Goal: Information Seeking & Learning: Understand process/instructions

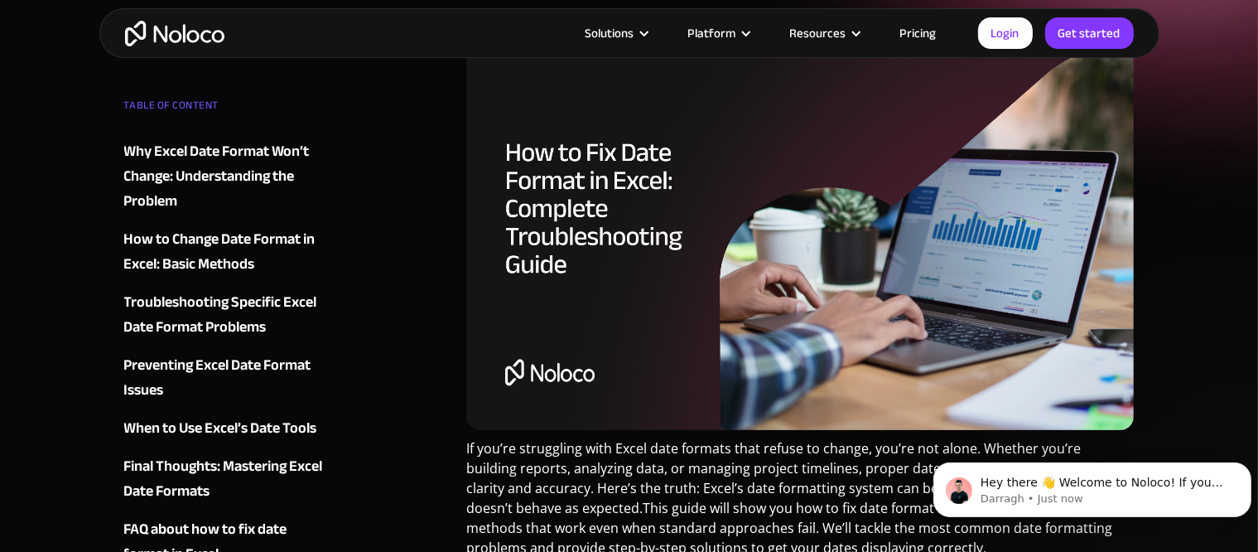
scroll to position [364, 0]
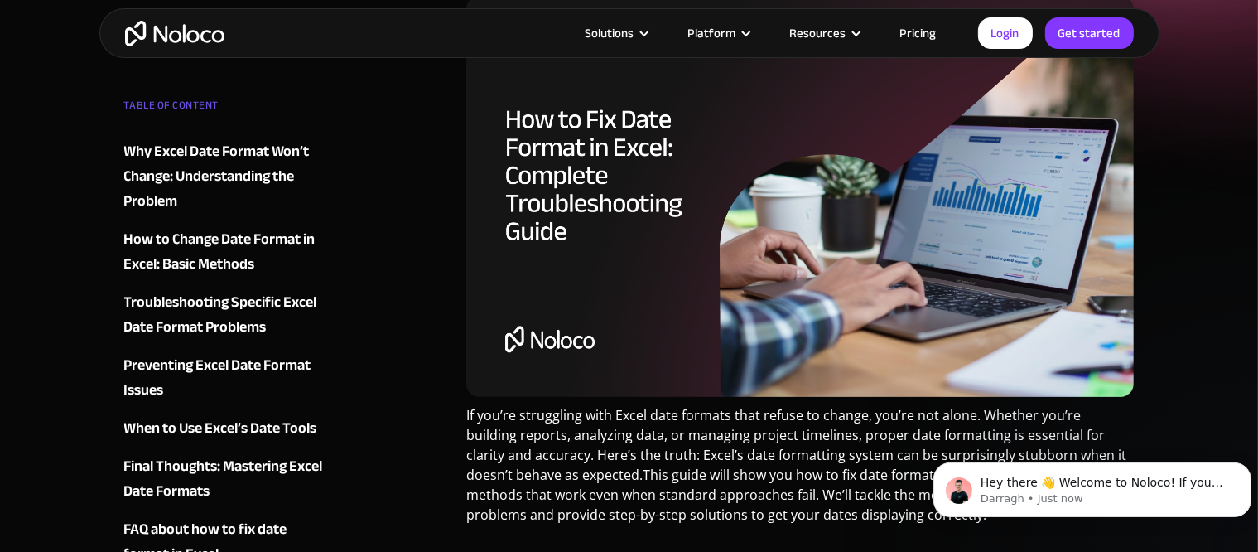
click at [256, 177] on div "Why Excel Date Format Won’t Change: Understanding the Problem" at bounding box center [224, 176] width 200 height 75
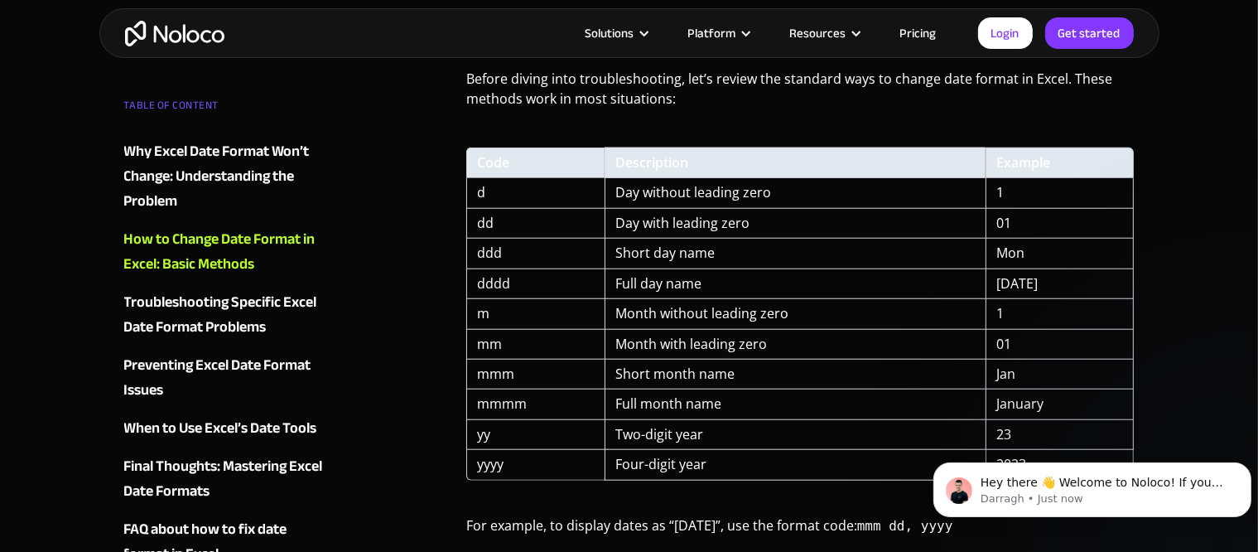
scroll to position [1384, 0]
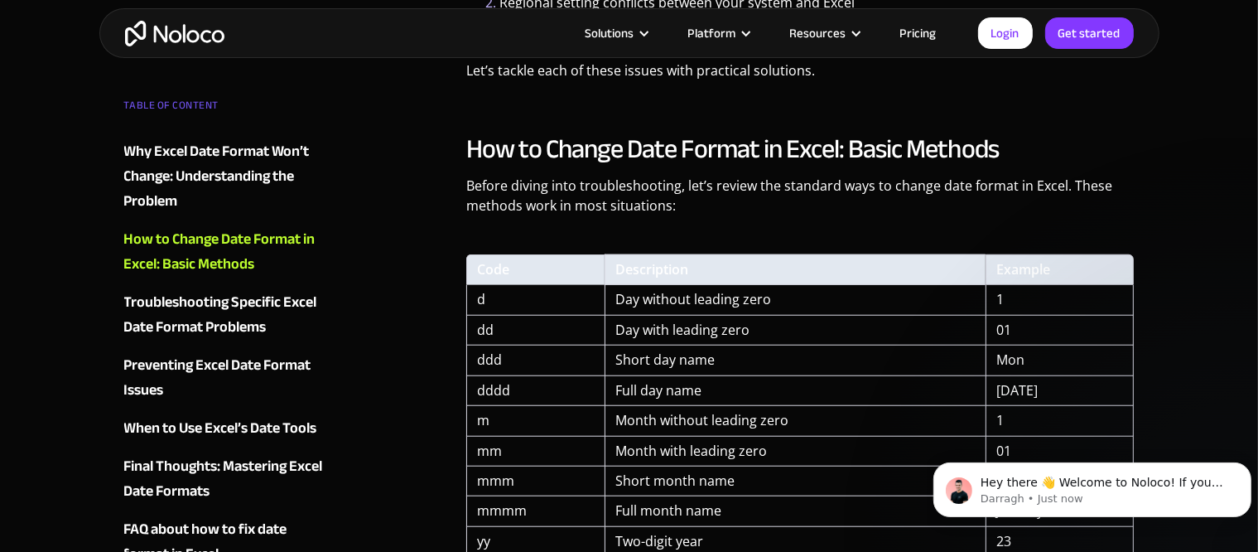
click at [756, 297] on td "Day without leading zero" at bounding box center [795, 300] width 381 height 30
click at [252, 308] on div "Troubleshooting Specific Excel Date Format Problems" at bounding box center [224, 315] width 200 height 50
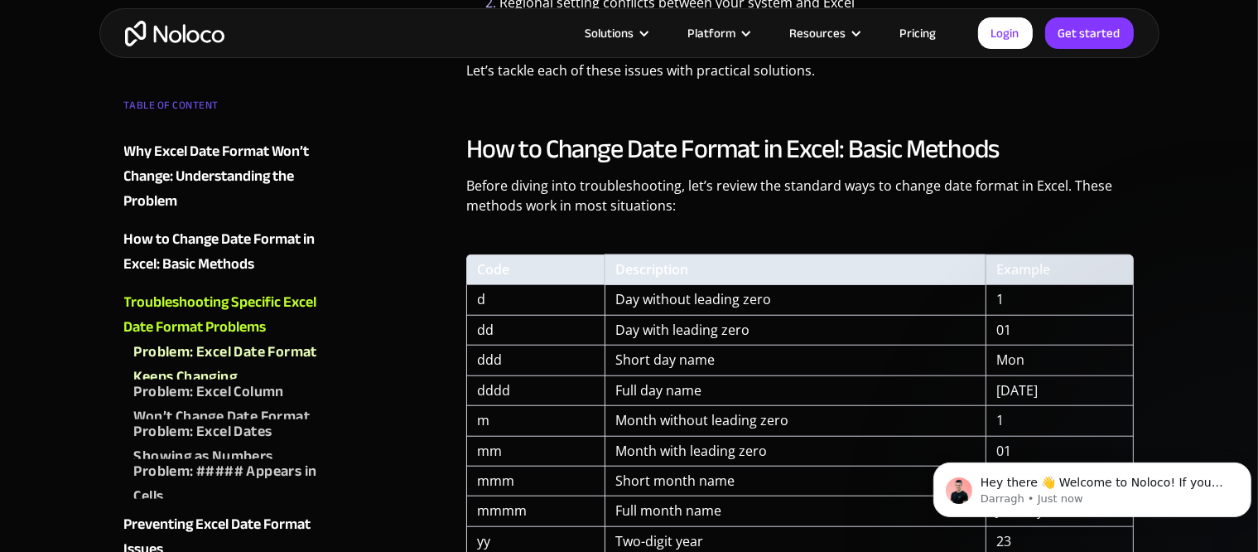
scroll to position [2403, 0]
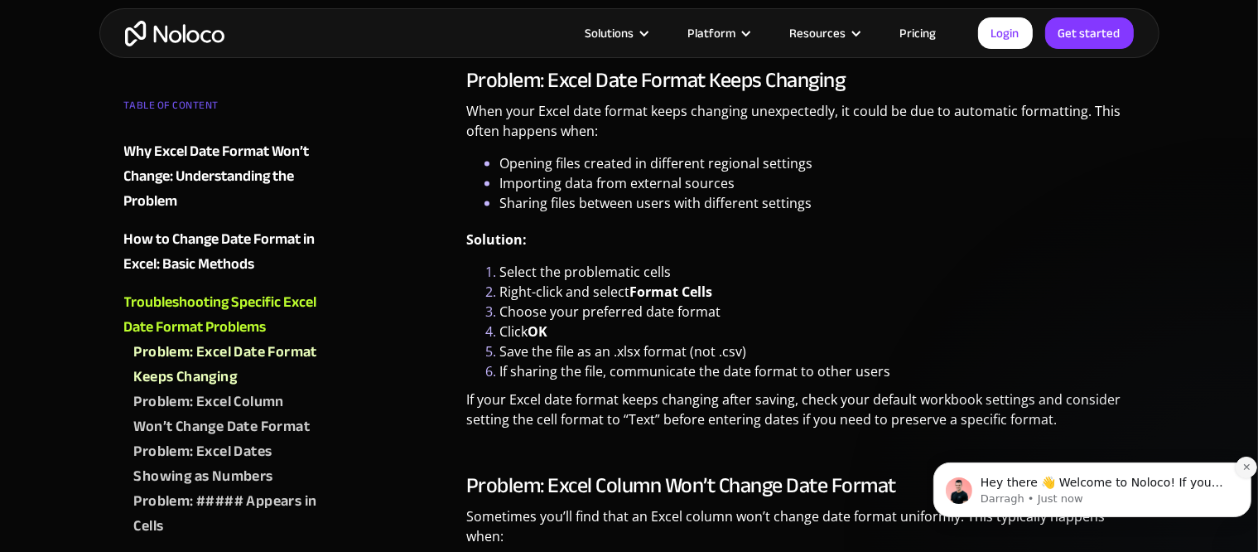
click at [1245, 465] on icon "Dismiss notification" at bounding box center [1245, 466] width 6 height 6
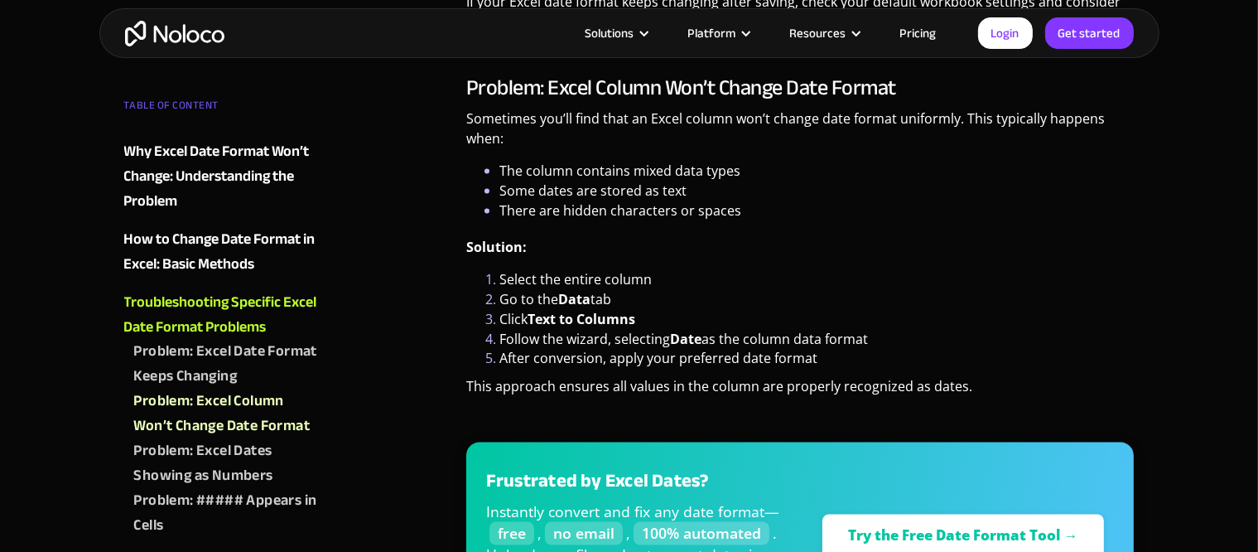
scroll to position [2834, 0]
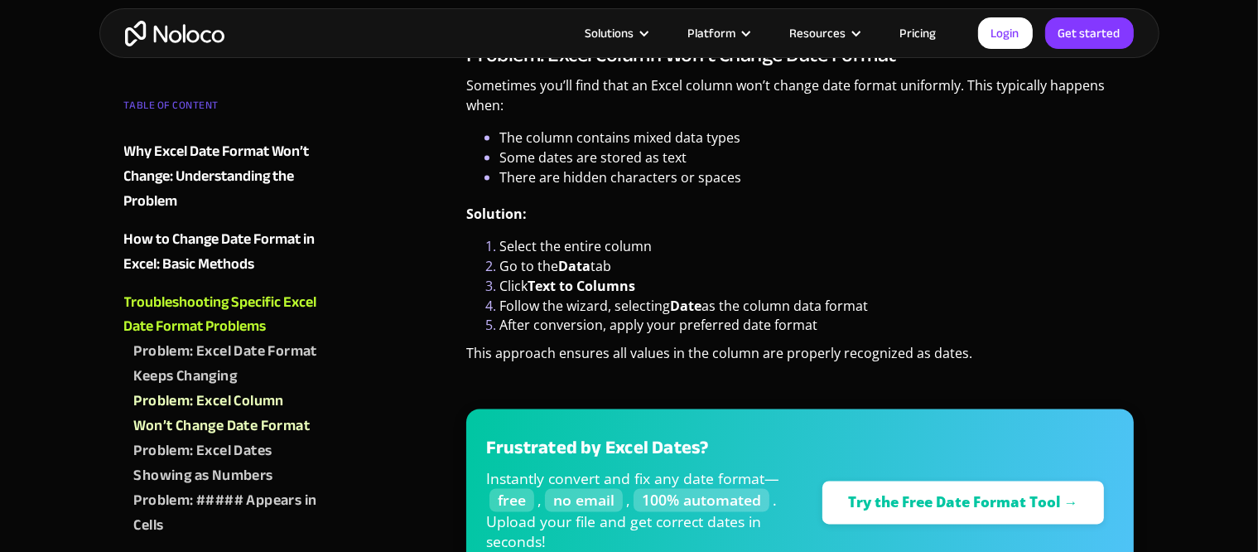
click at [238, 455] on div "Problem: Excel Dates Showing as Numbers" at bounding box center [229, 464] width 190 height 50
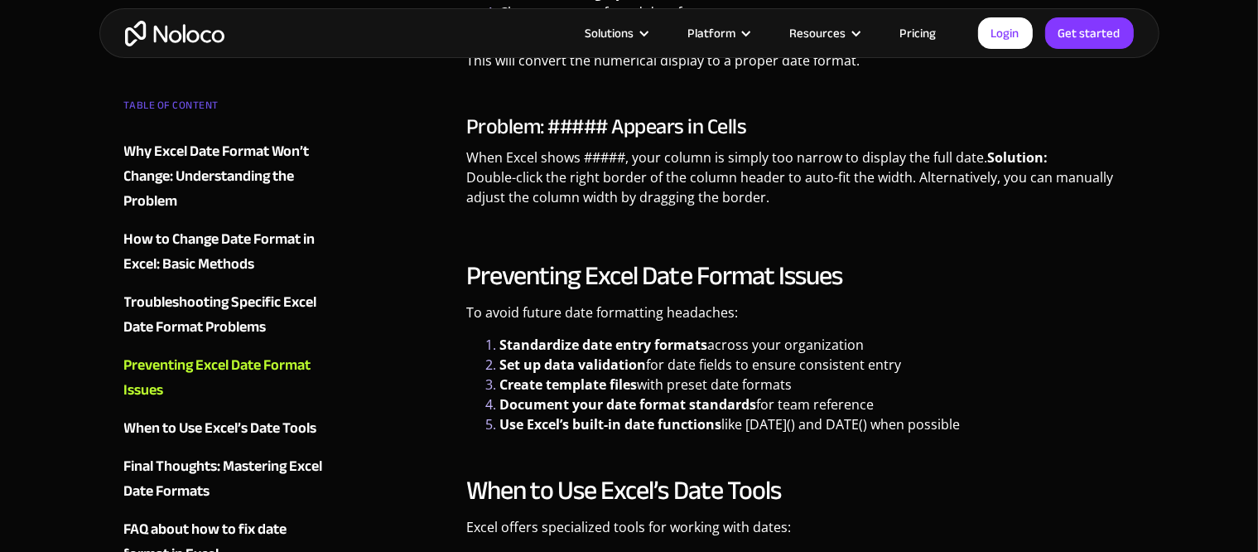
scroll to position [3664, 0]
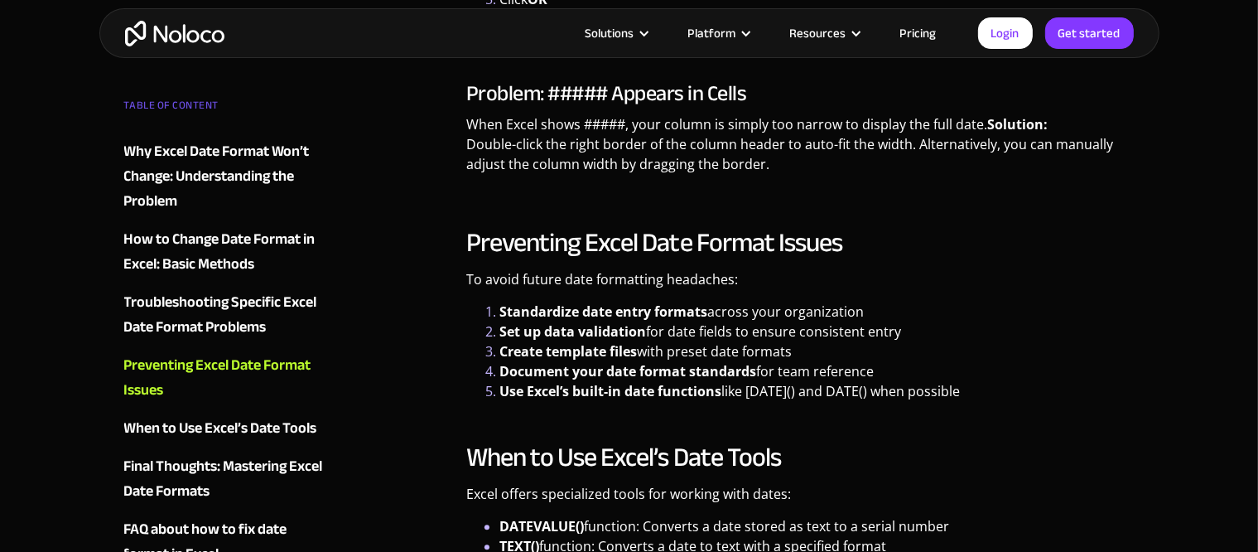
click at [272, 426] on div "When to Use Excel’s Date Tools" at bounding box center [220, 428] width 193 height 25
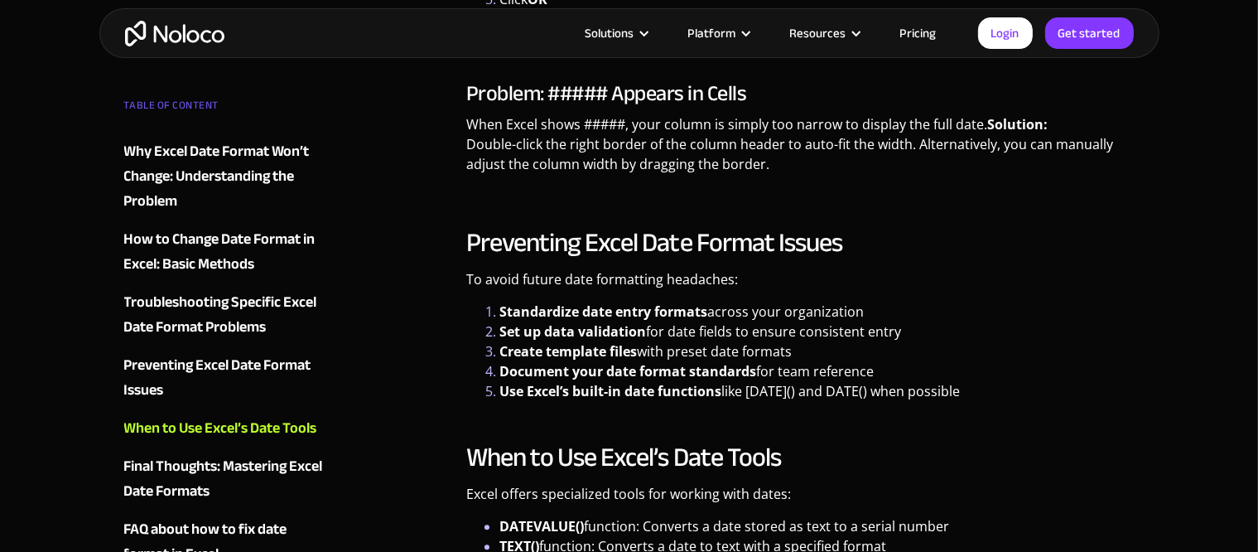
scroll to position [4082, 0]
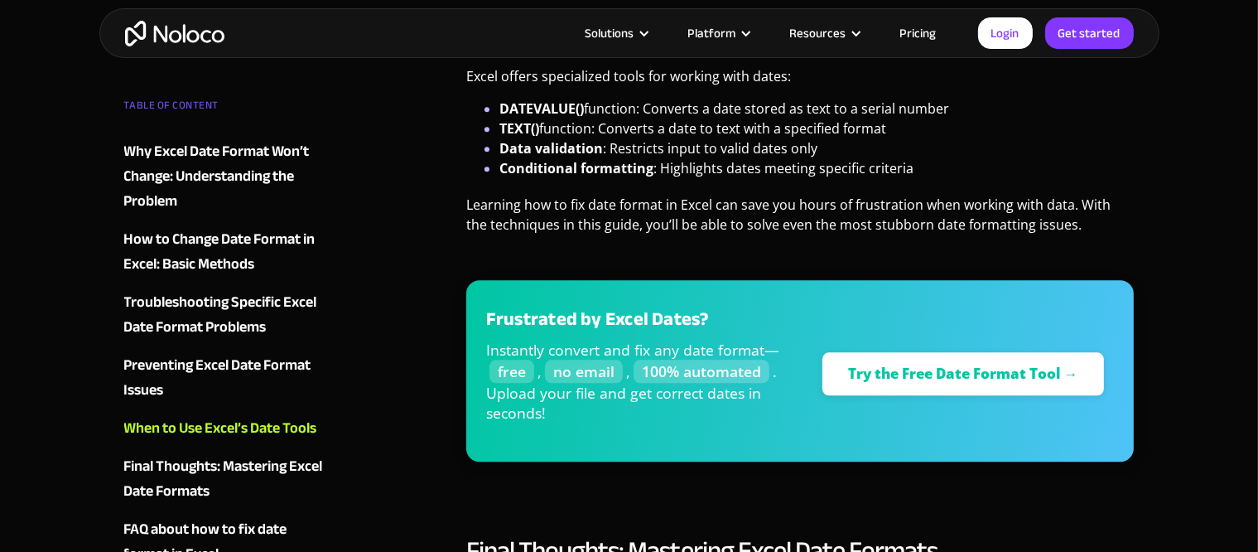
click at [260, 356] on div "Preventing Excel Date Format Issues" at bounding box center [224, 378] width 200 height 50
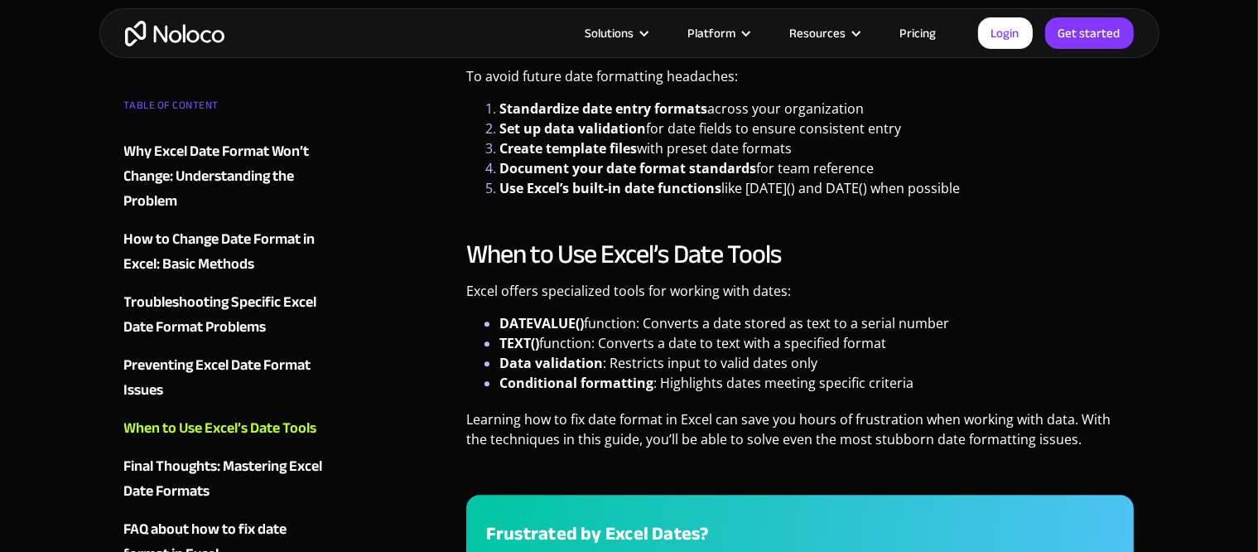
click at [248, 295] on div "Troubleshooting Specific Excel Date Format Problems" at bounding box center [224, 315] width 200 height 50
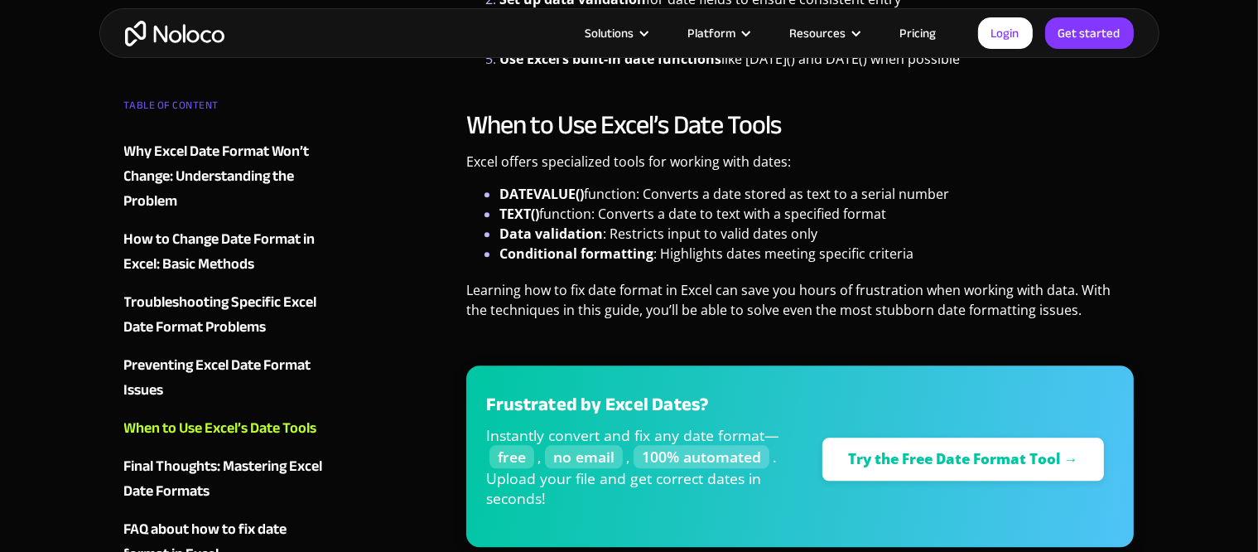
scroll to position [4030, 0]
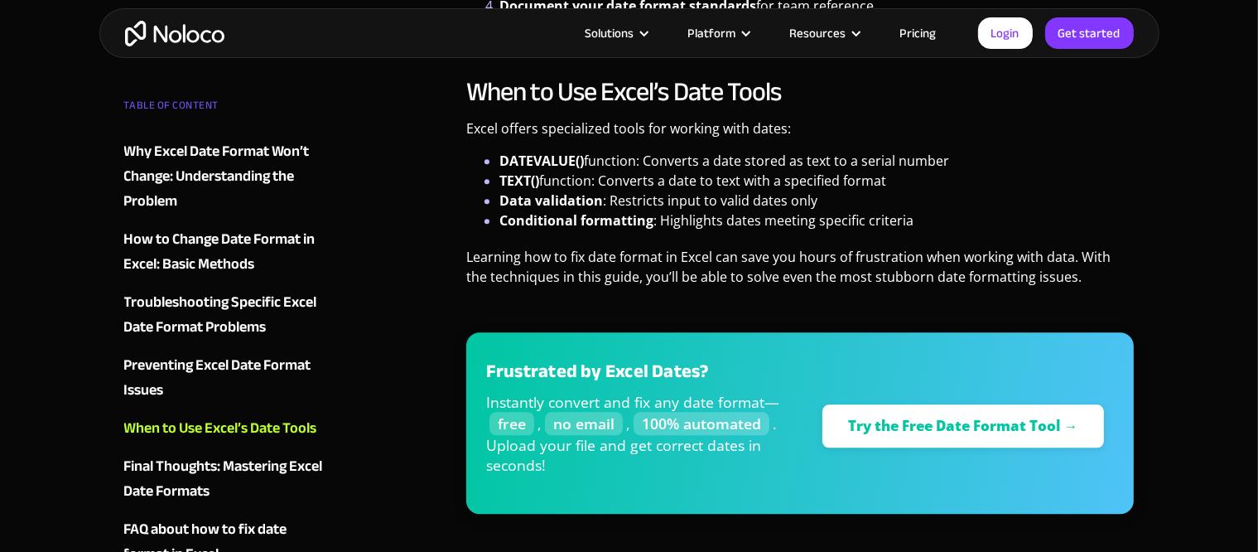
scroll to position [3867, 0]
